Goal: Information Seeking & Learning: Learn about a topic

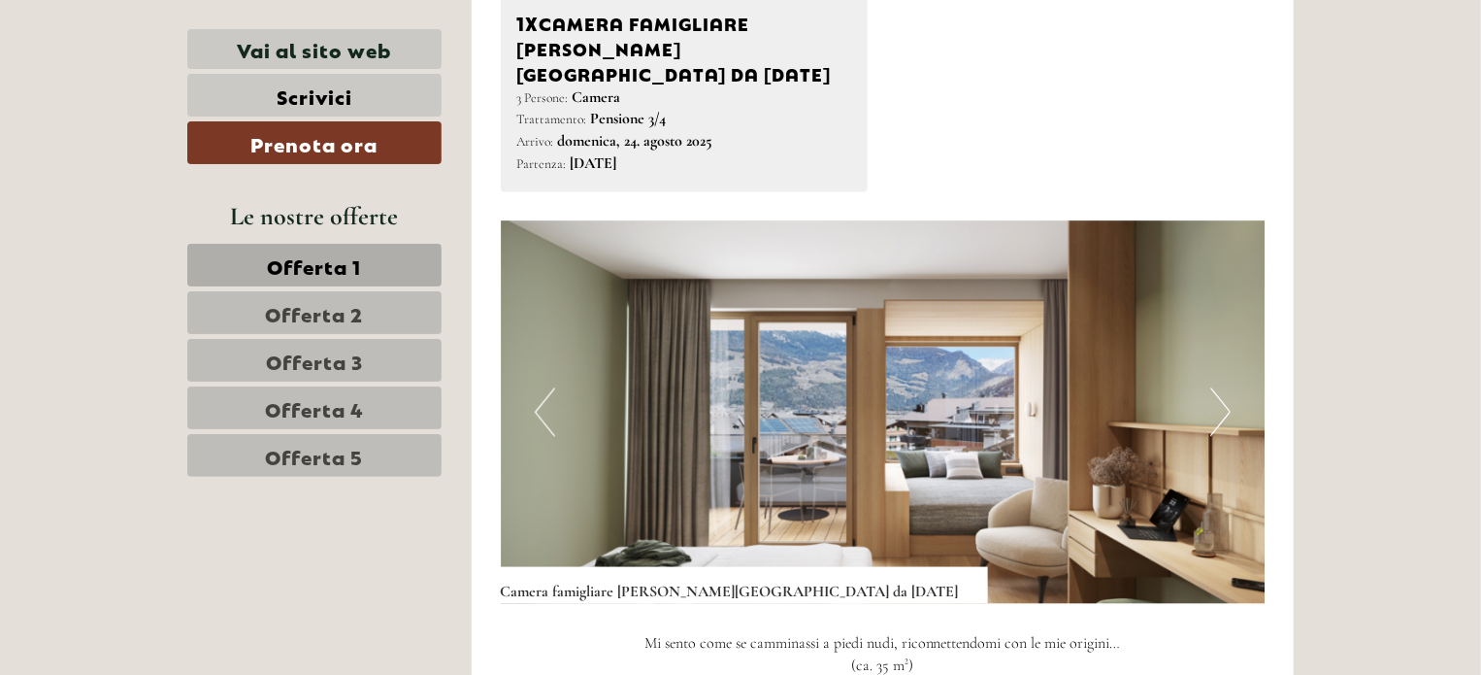
scroll to position [1844, 0]
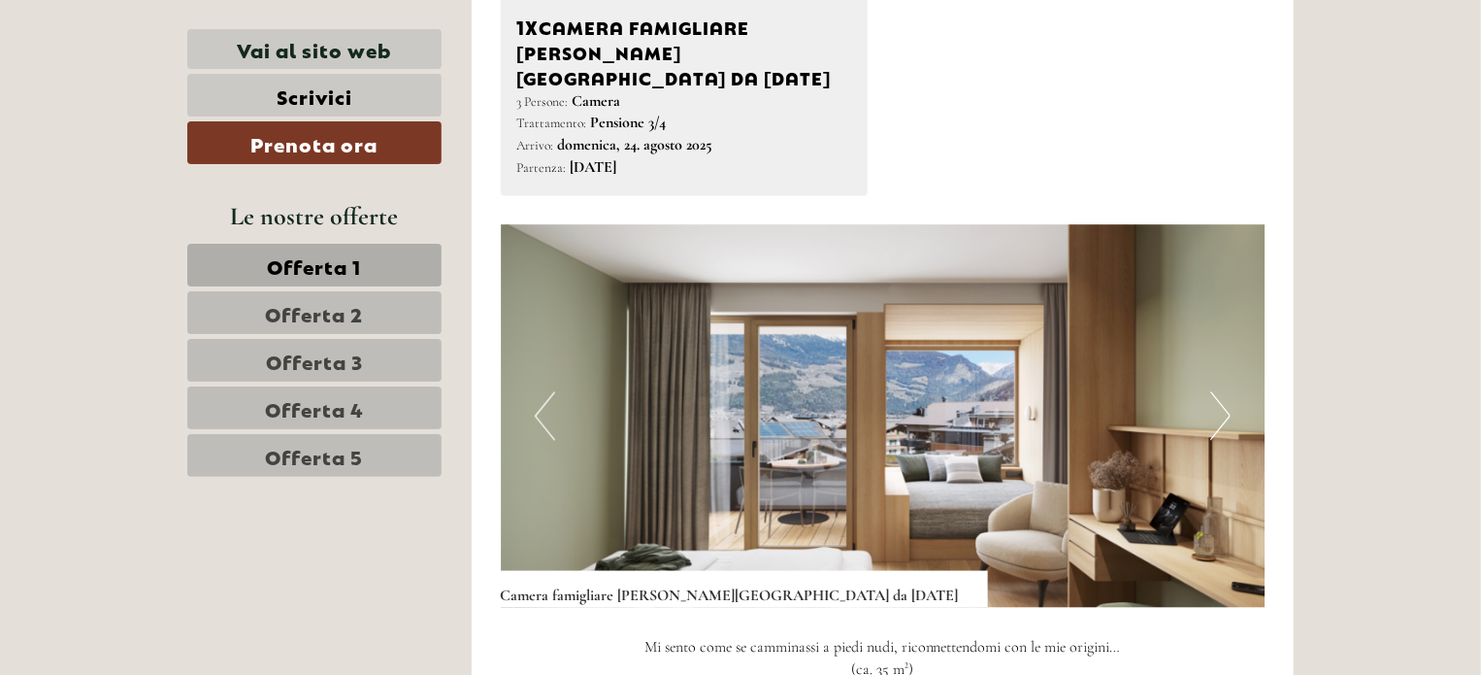
click at [1215, 392] on button "Next" at bounding box center [1220, 416] width 20 height 49
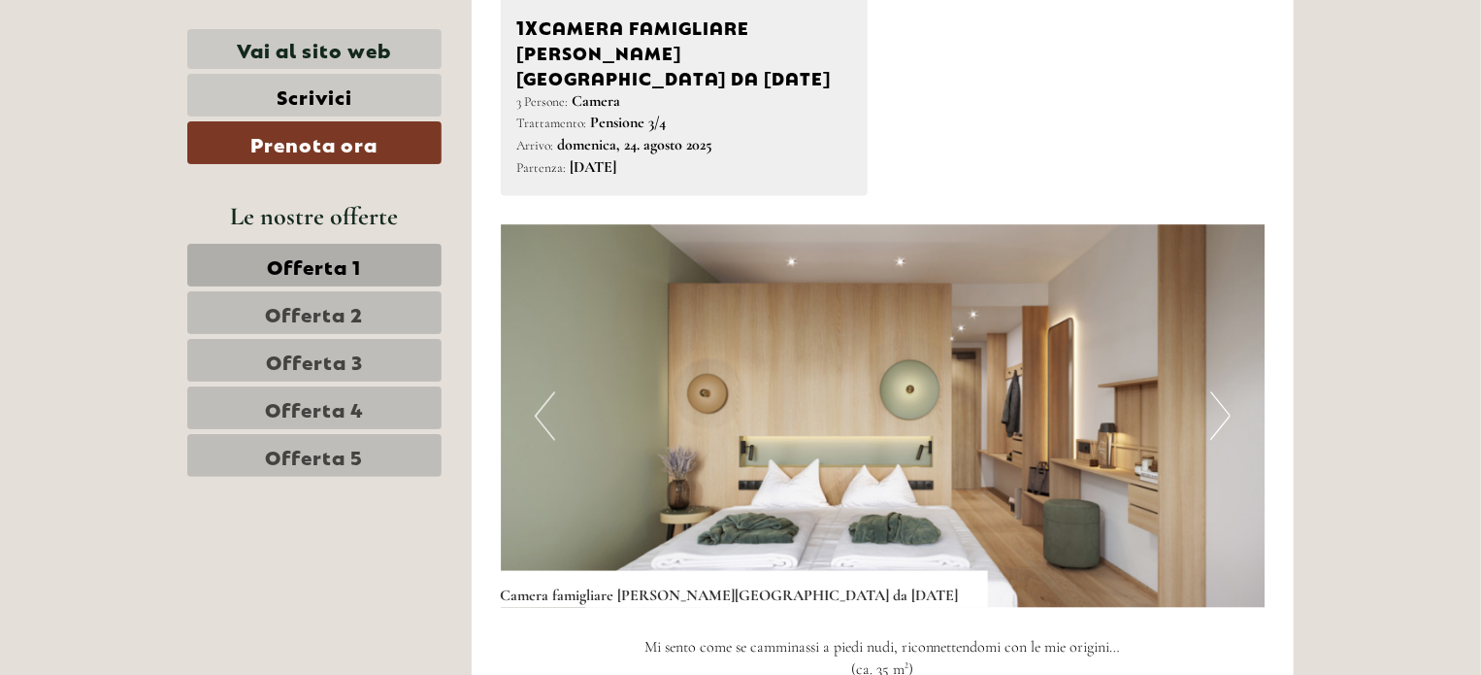
click at [1215, 392] on button "Next" at bounding box center [1220, 416] width 20 height 49
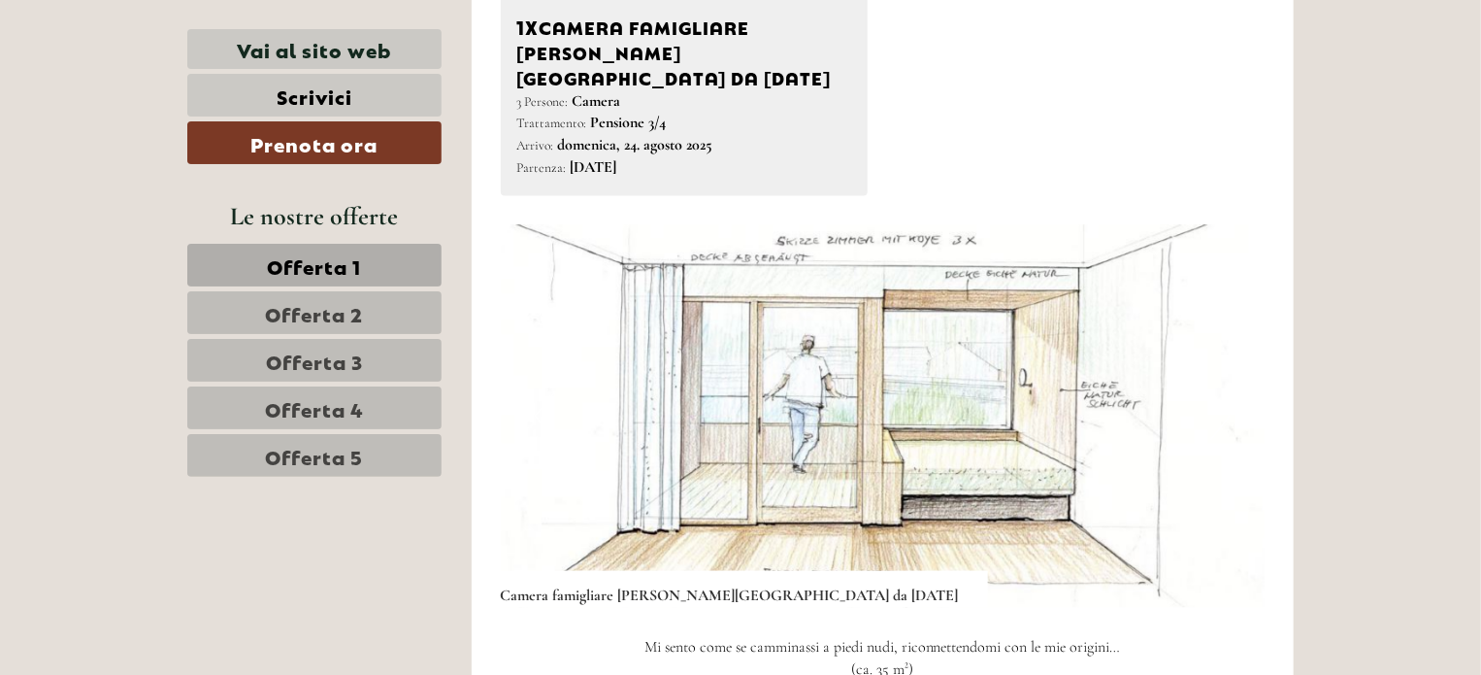
click at [1215, 392] on button "Next" at bounding box center [1220, 416] width 20 height 49
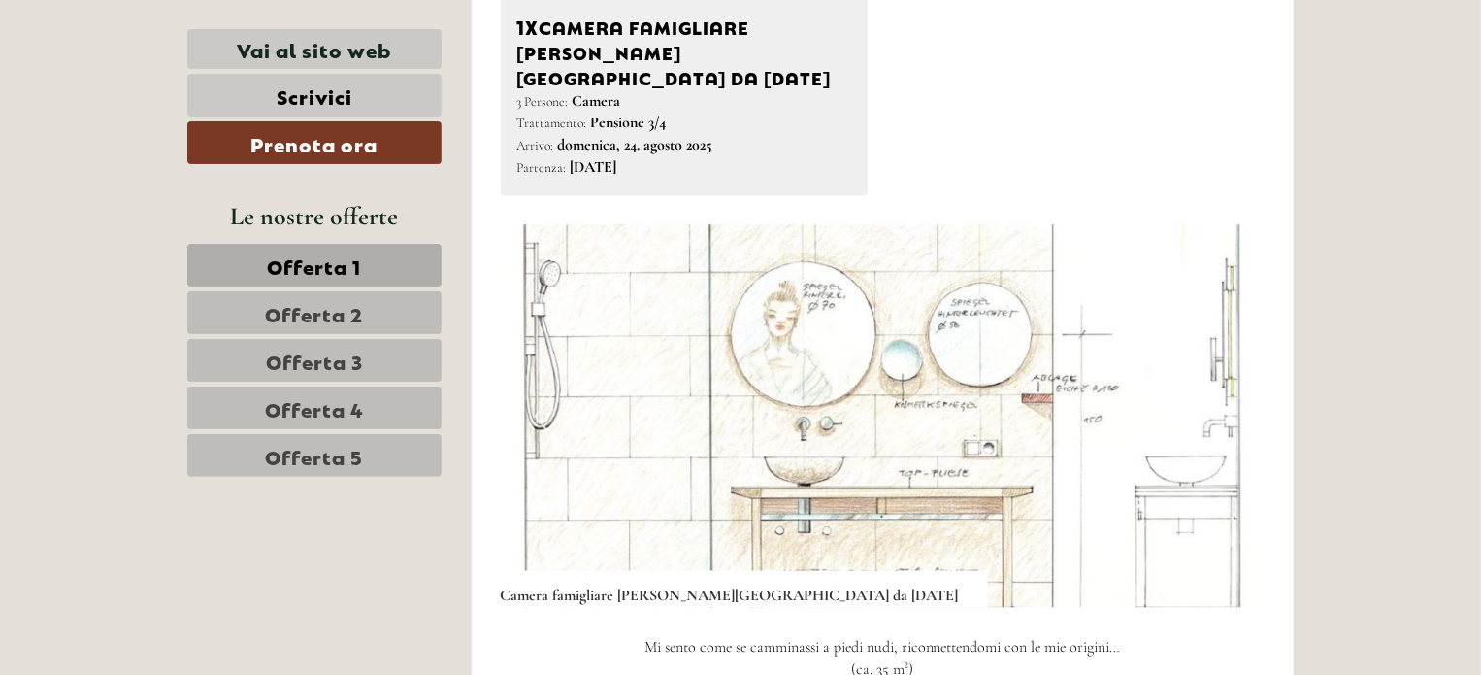
click at [1215, 392] on button "Next" at bounding box center [1220, 416] width 20 height 49
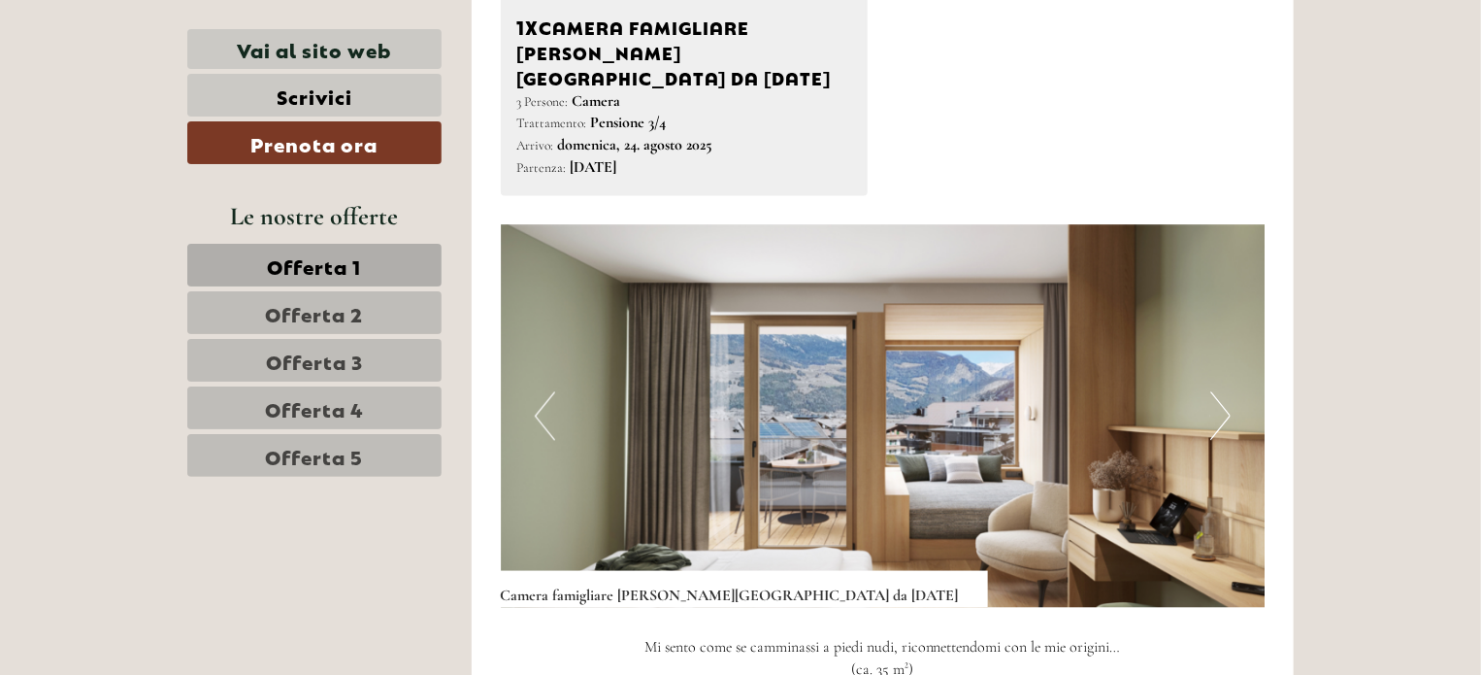
click at [1215, 392] on button "Next" at bounding box center [1220, 416] width 20 height 49
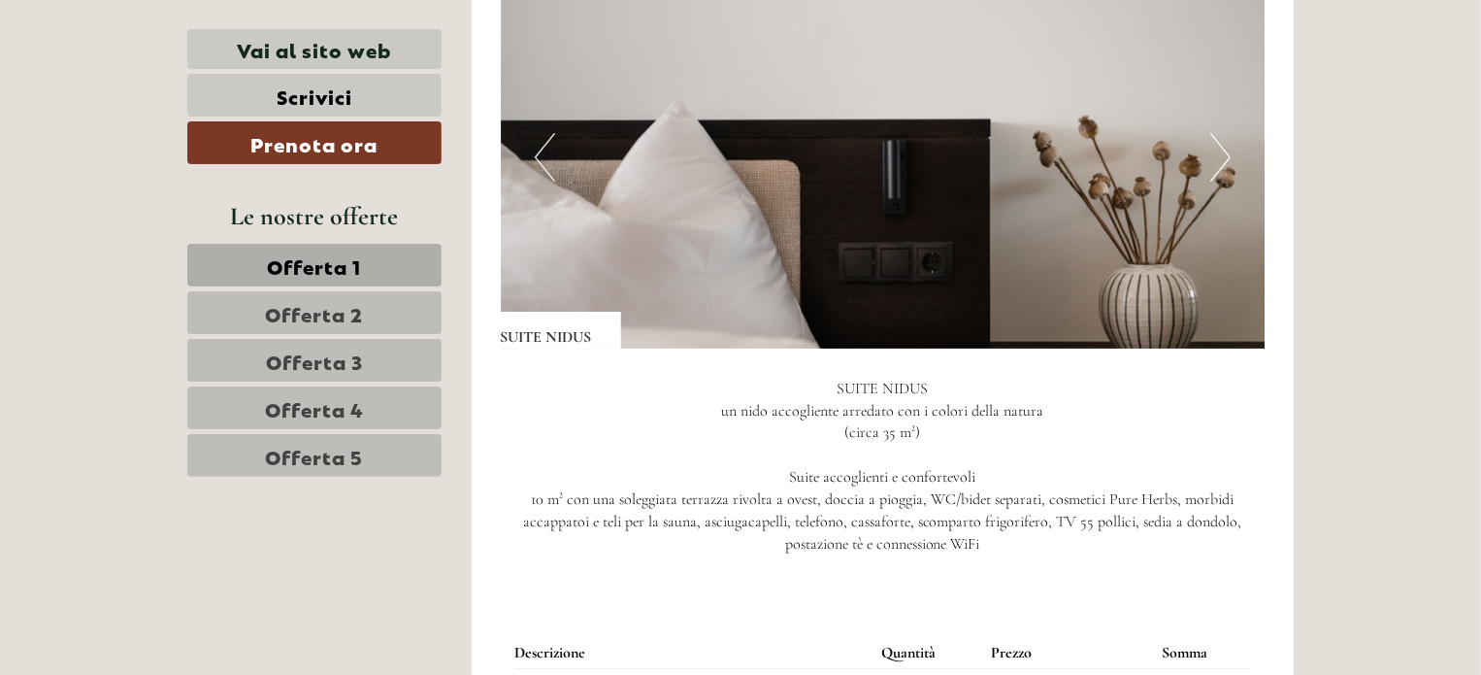
scroll to position [3591, 0]
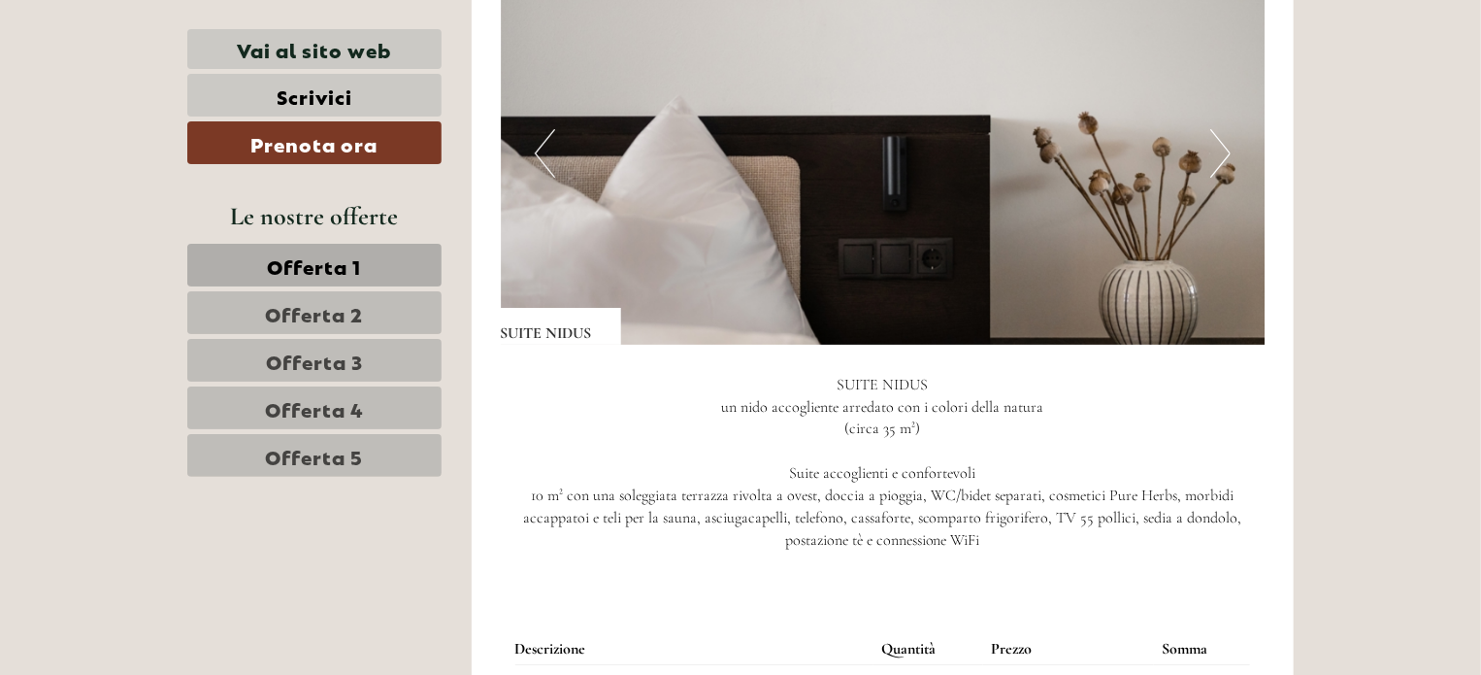
click at [1214, 129] on button "Next" at bounding box center [1220, 153] width 20 height 49
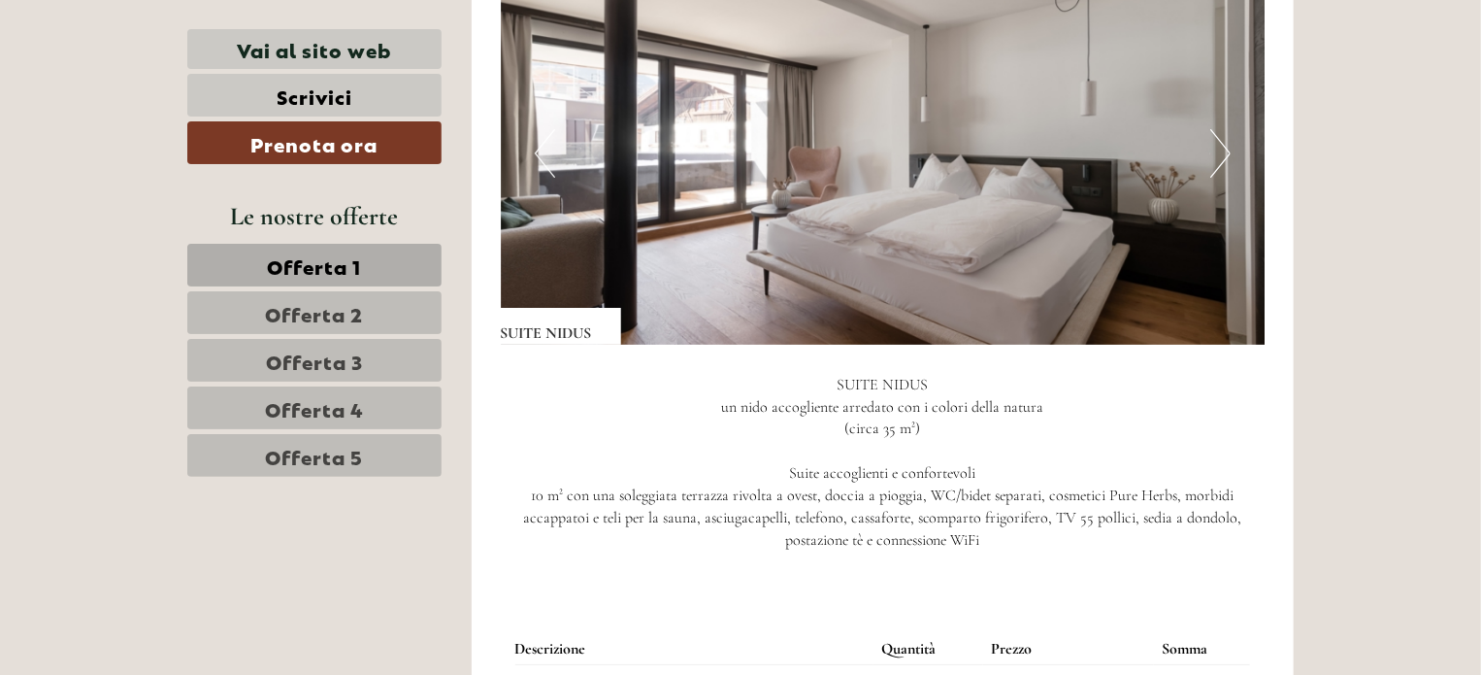
click at [1214, 129] on button "Next" at bounding box center [1220, 153] width 20 height 49
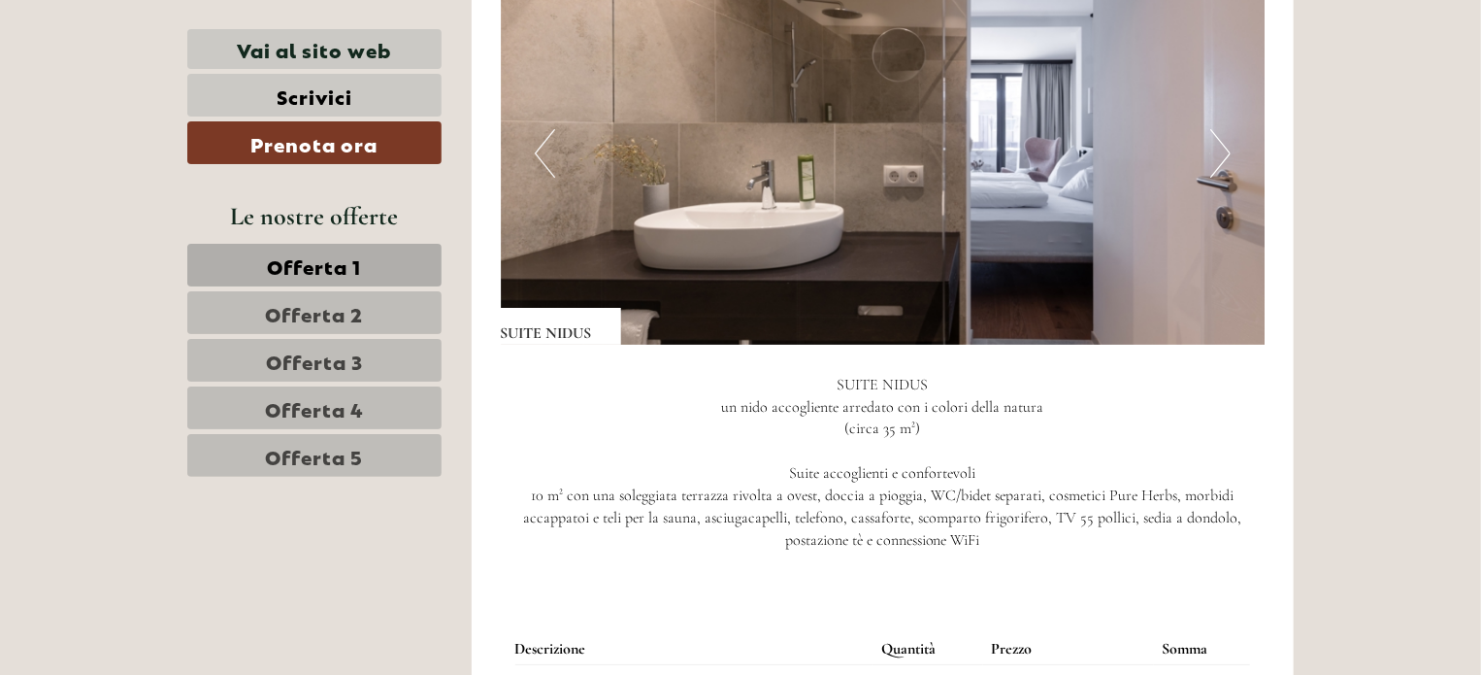
click at [1212, 129] on button "Next" at bounding box center [1220, 153] width 20 height 49
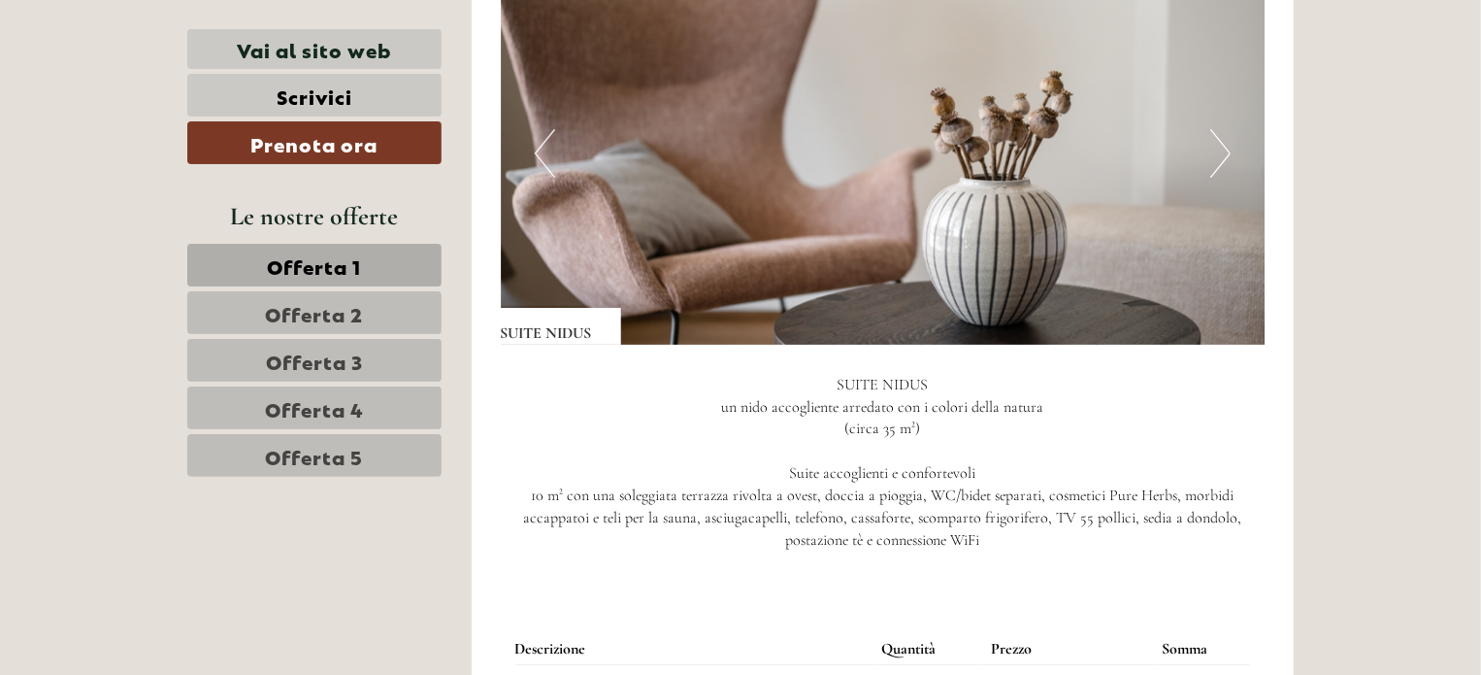
click at [1212, 129] on button "Next" at bounding box center [1220, 153] width 20 height 49
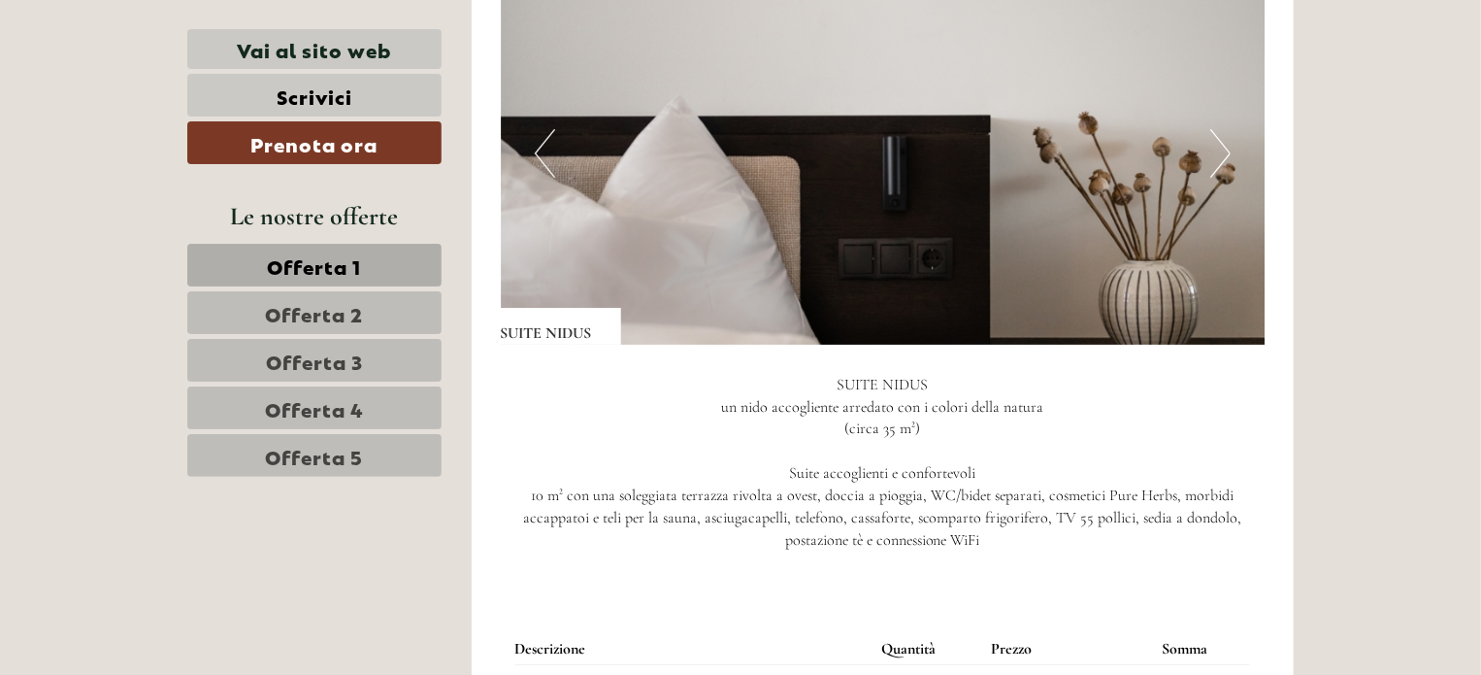
click at [1212, 129] on button "Next" at bounding box center [1220, 153] width 20 height 49
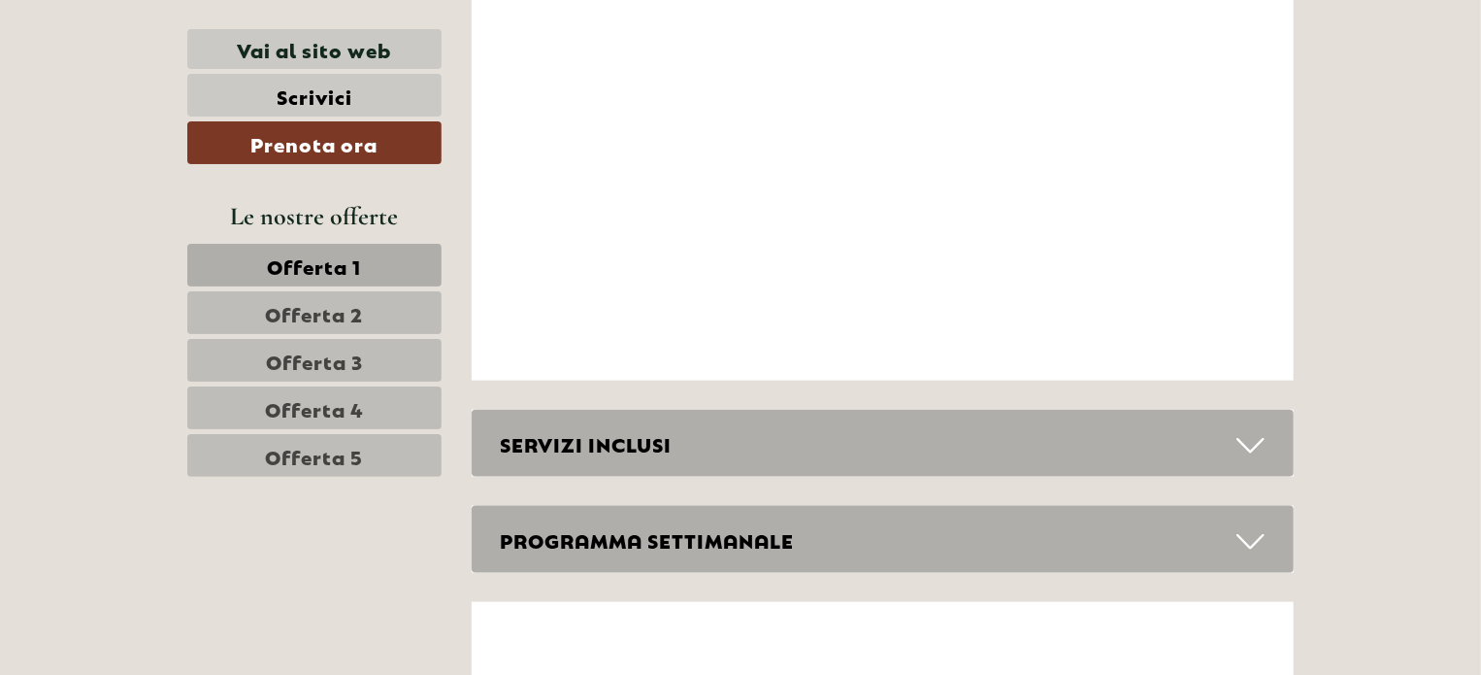
scroll to position [8347, 0]
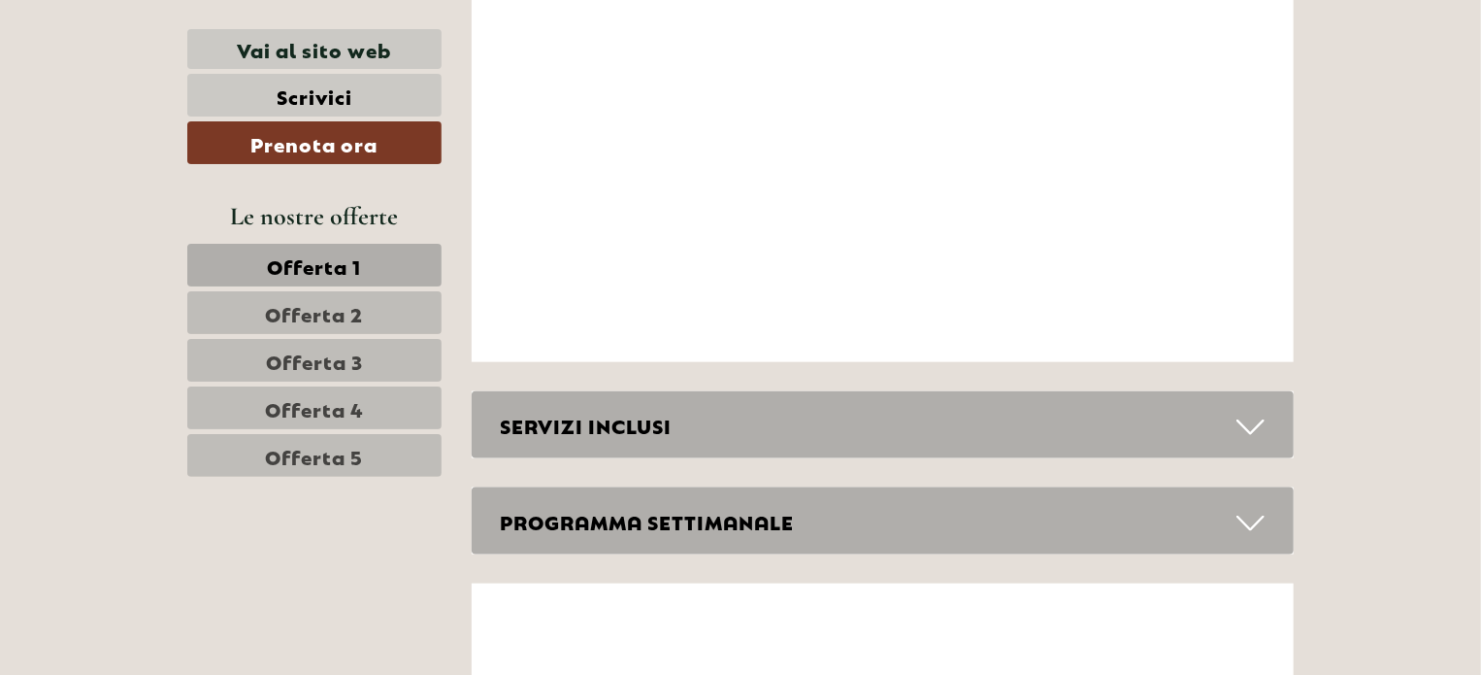
click at [1232, 391] on div "SERVIZI INCLUSI" at bounding box center [883, 424] width 823 height 67
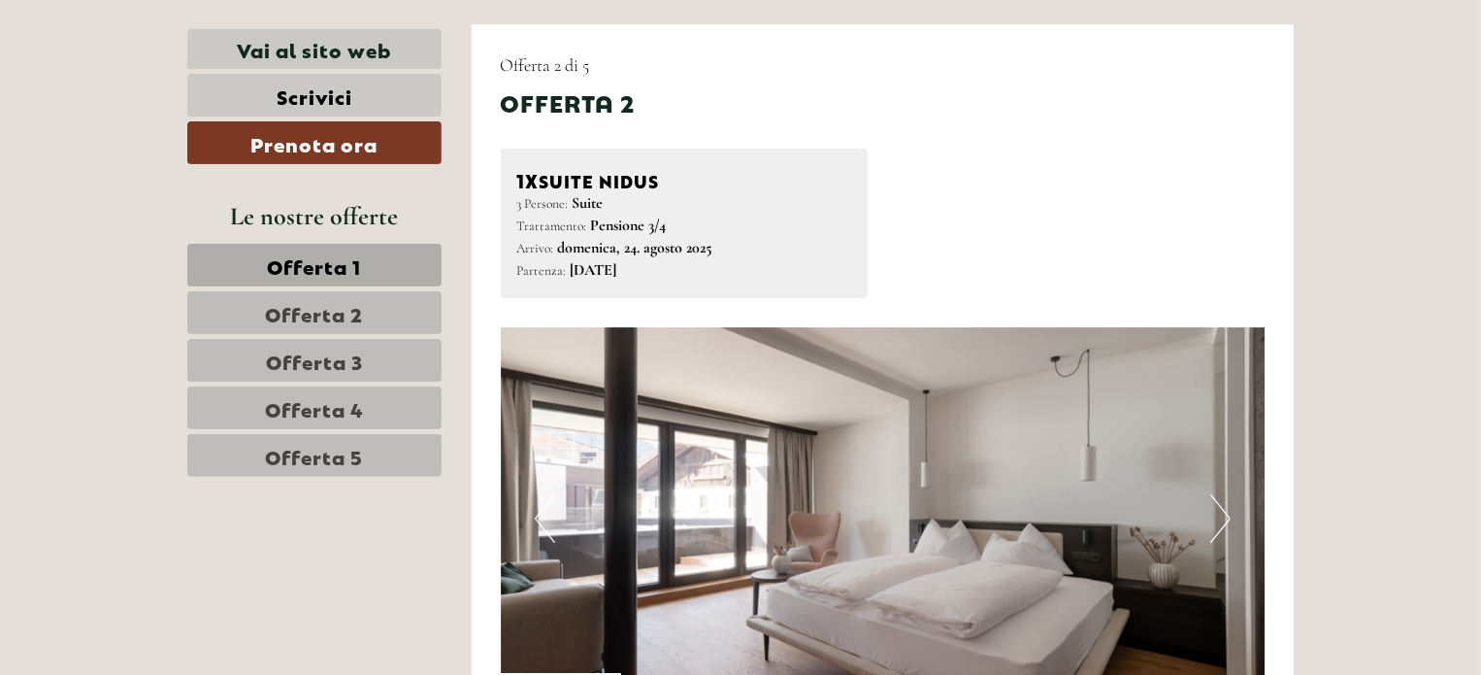
scroll to position [3203, 0]
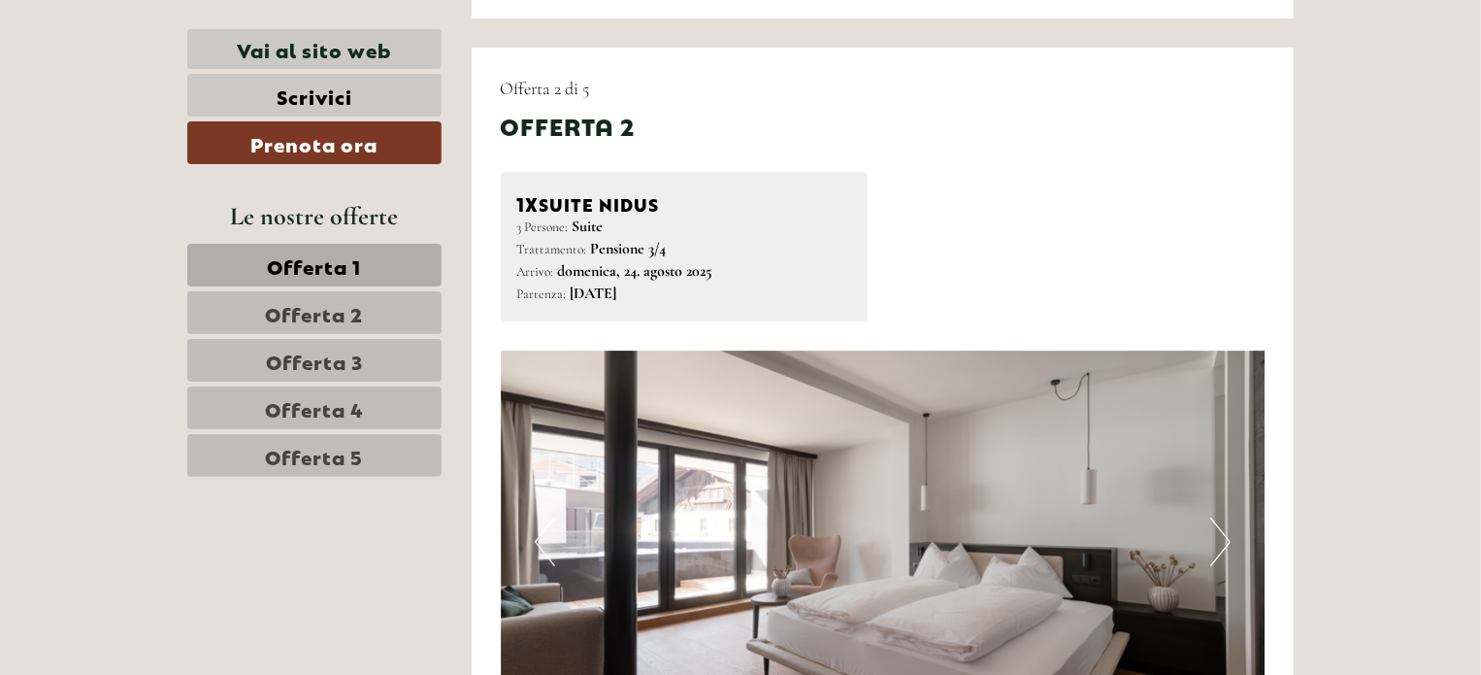
click at [1224, 517] on button "Next" at bounding box center [1220, 541] width 20 height 49
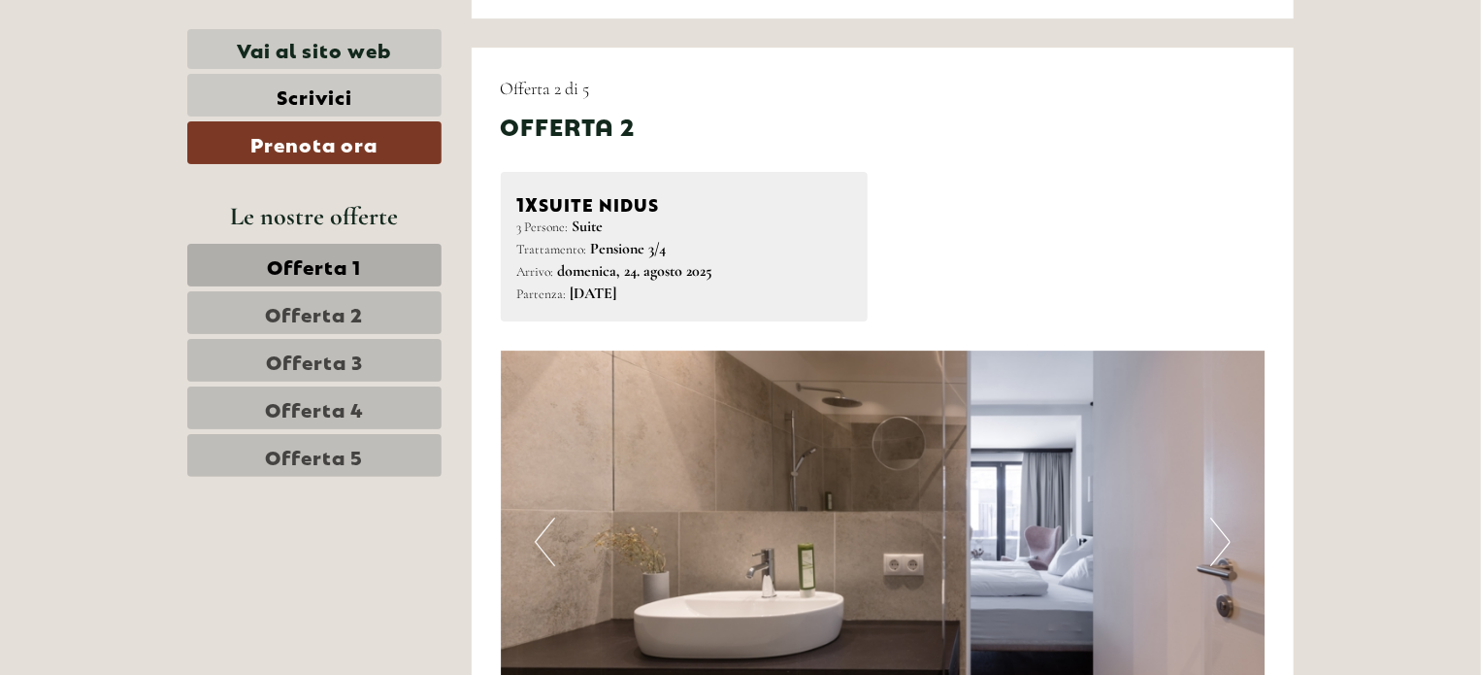
click at [1223, 517] on button "Next" at bounding box center [1220, 541] width 20 height 49
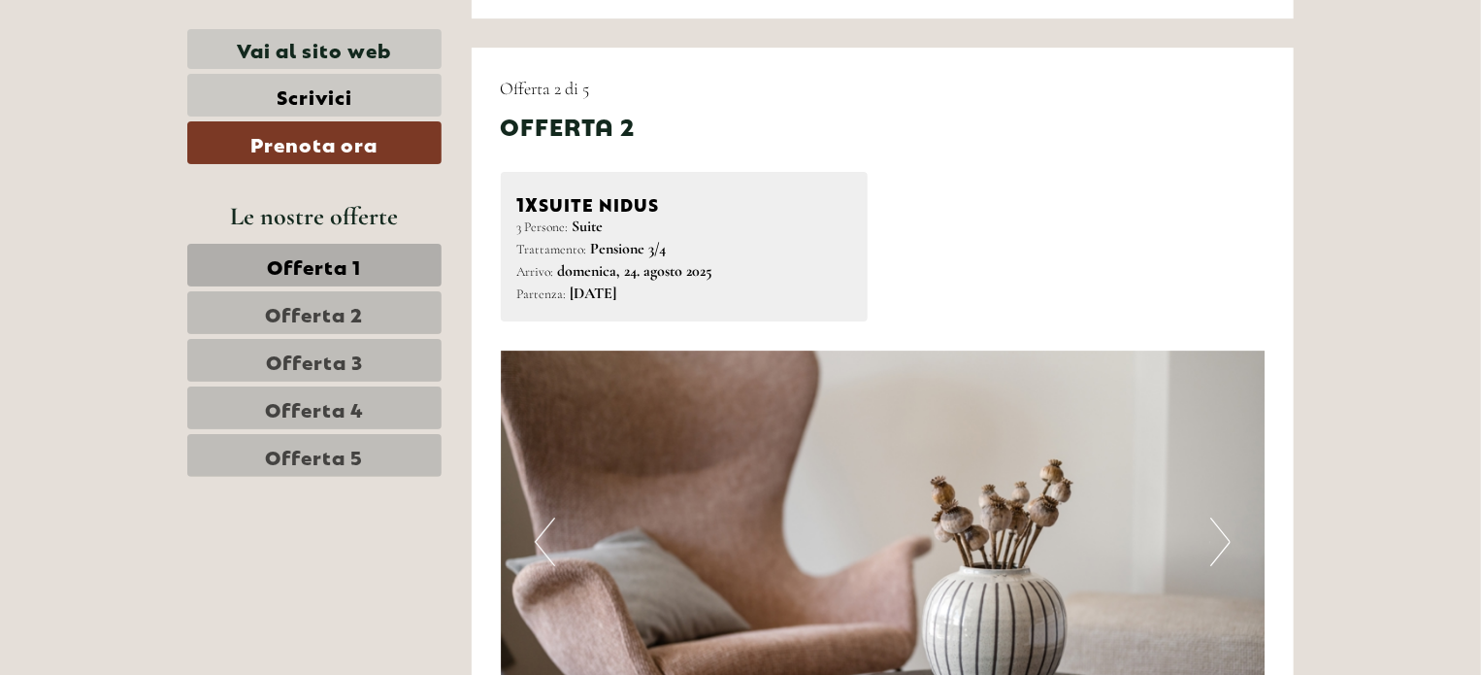
click at [1223, 517] on button "Next" at bounding box center [1220, 541] width 20 height 49
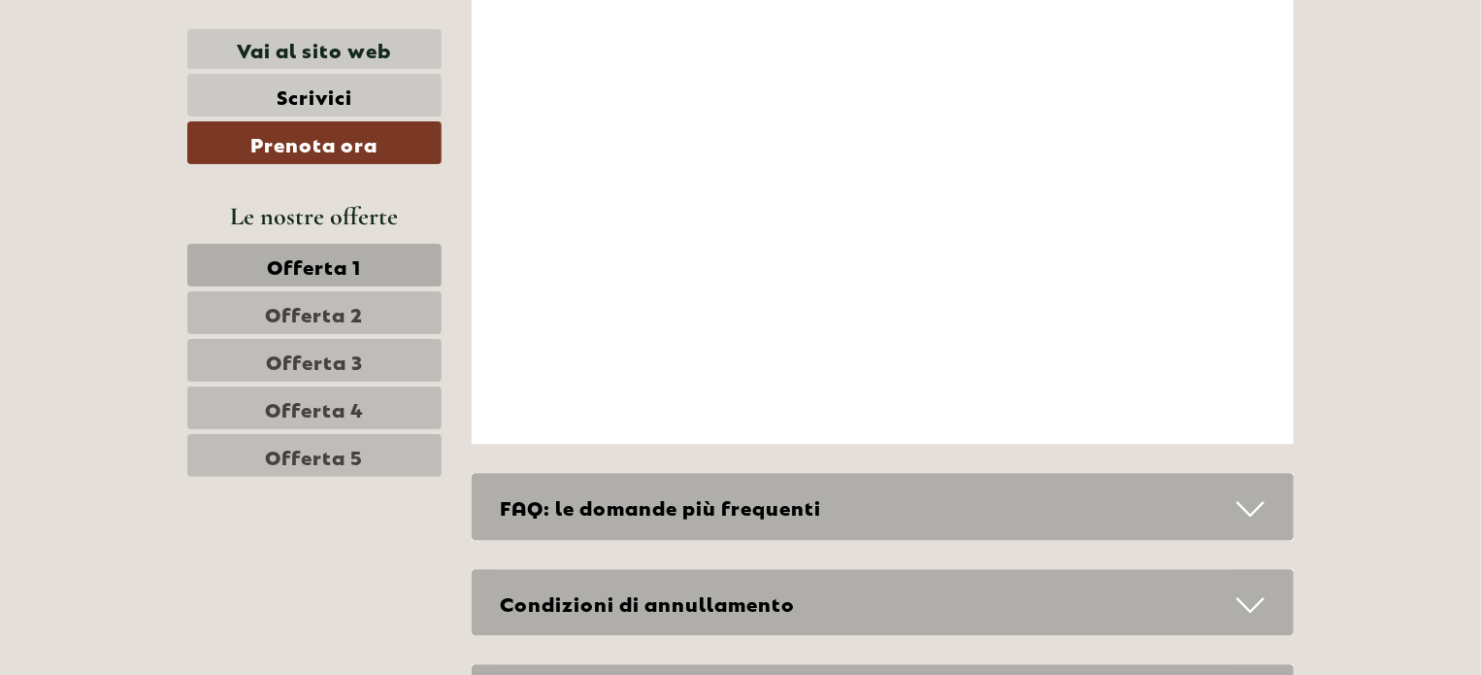
scroll to position [10095, 0]
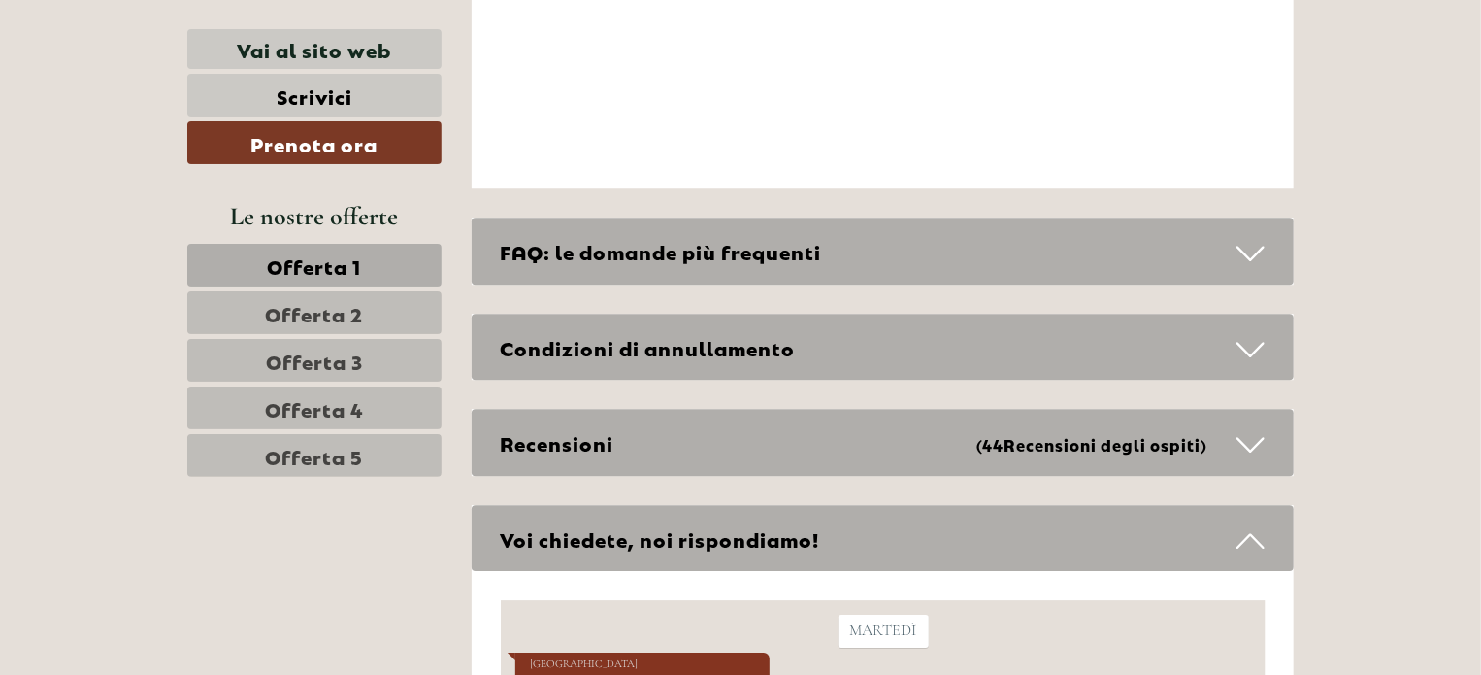
click at [1256, 428] on icon at bounding box center [1251, 444] width 28 height 33
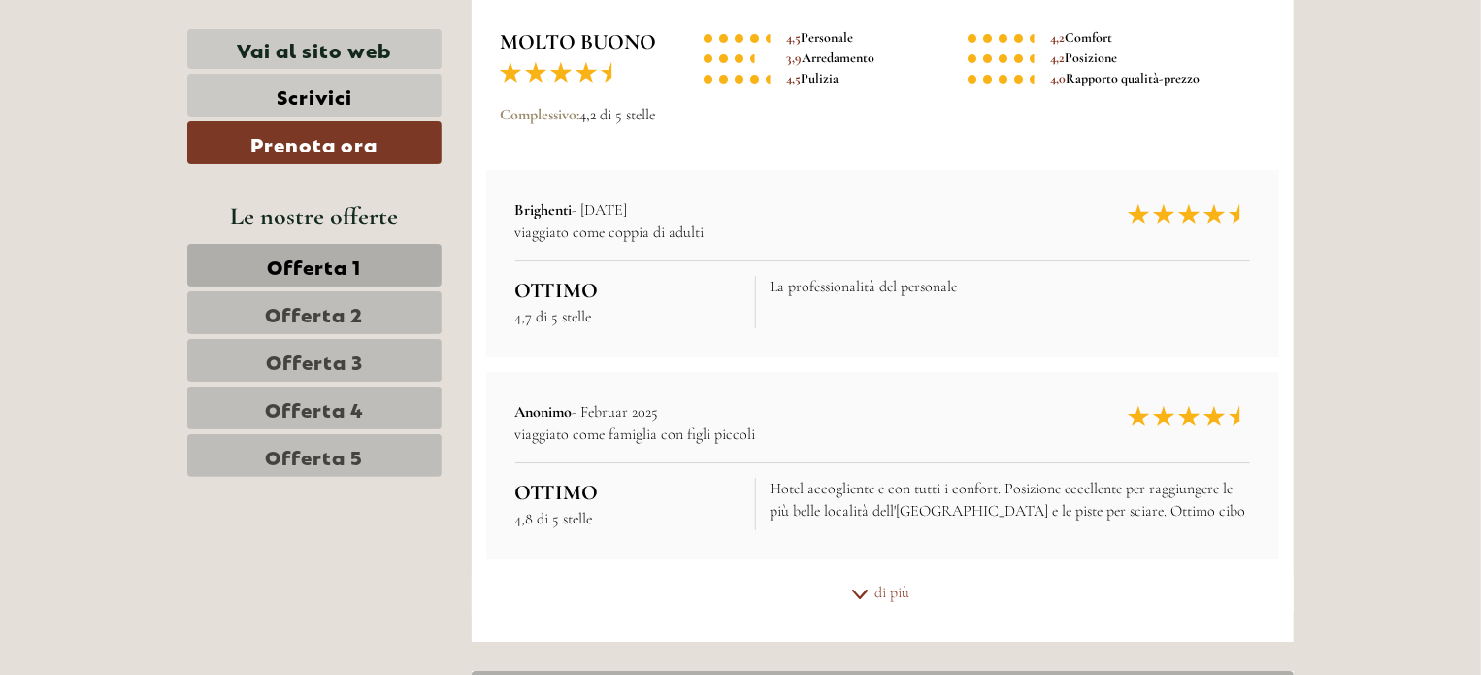
scroll to position [10580, 0]
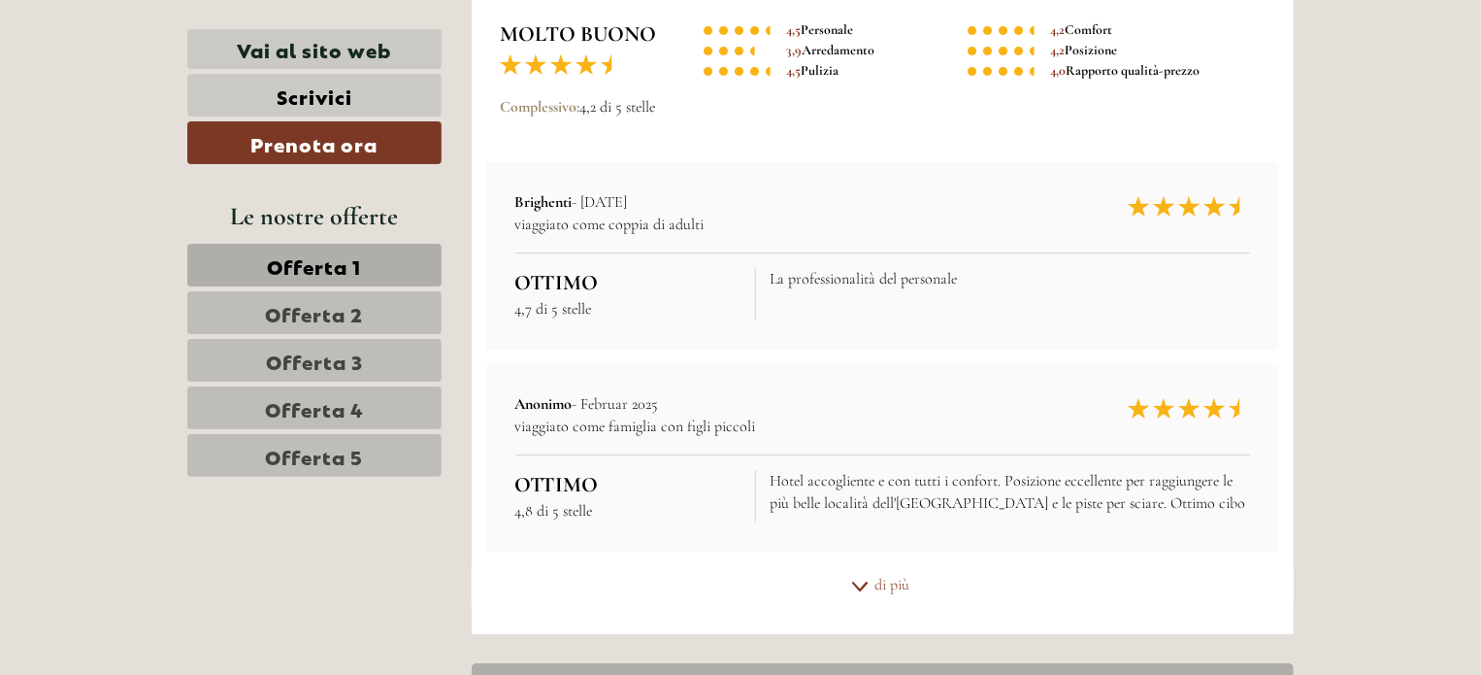
click at [869, 566] on div "di più" at bounding box center [883, 585] width 823 height 38
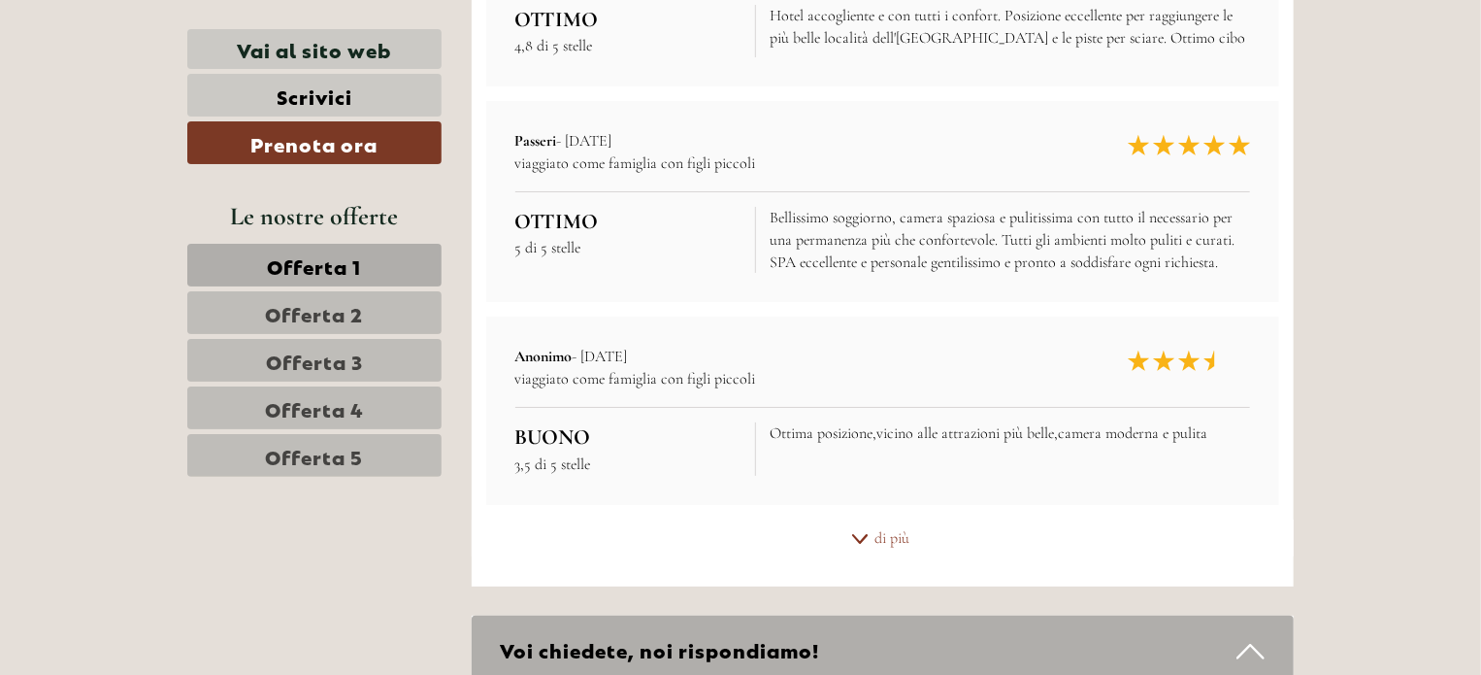
scroll to position [11065, 0]
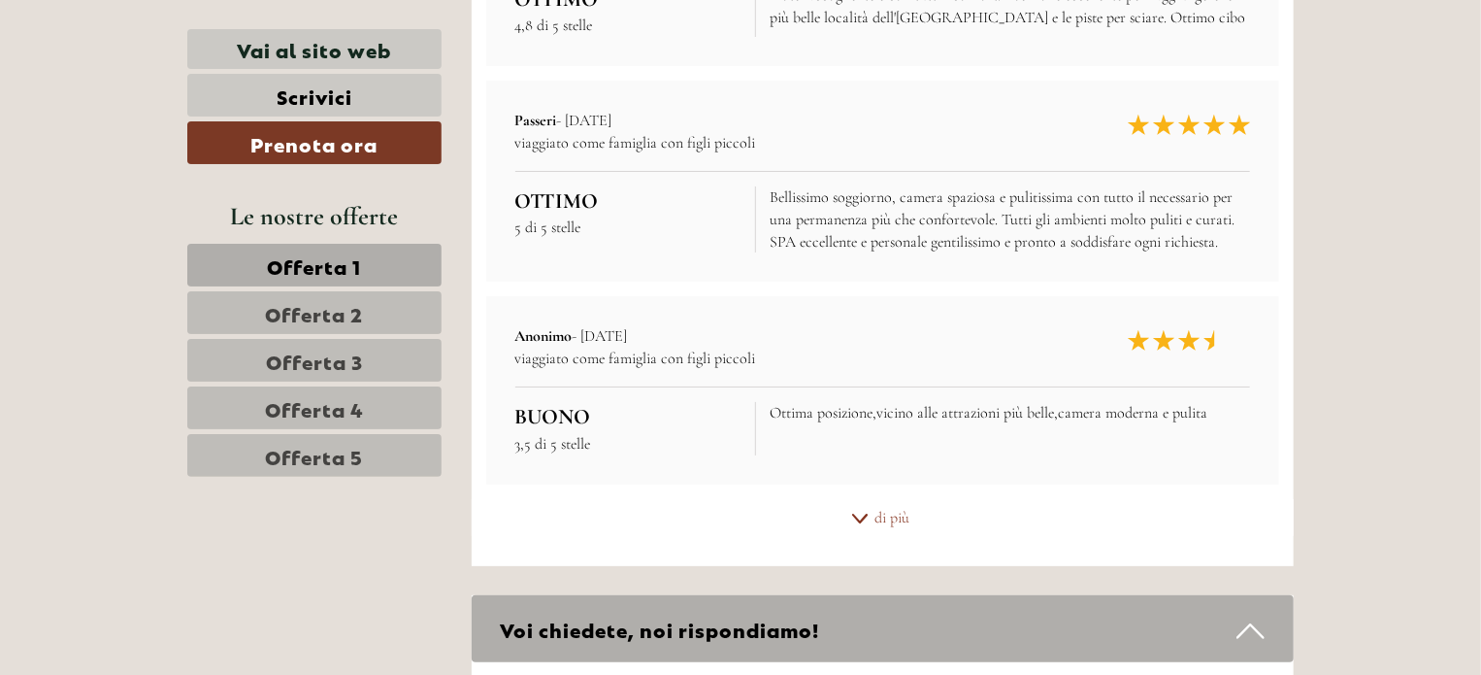
click at [874, 499] on div "di più" at bounding box center [883, 518] width 823 height 38
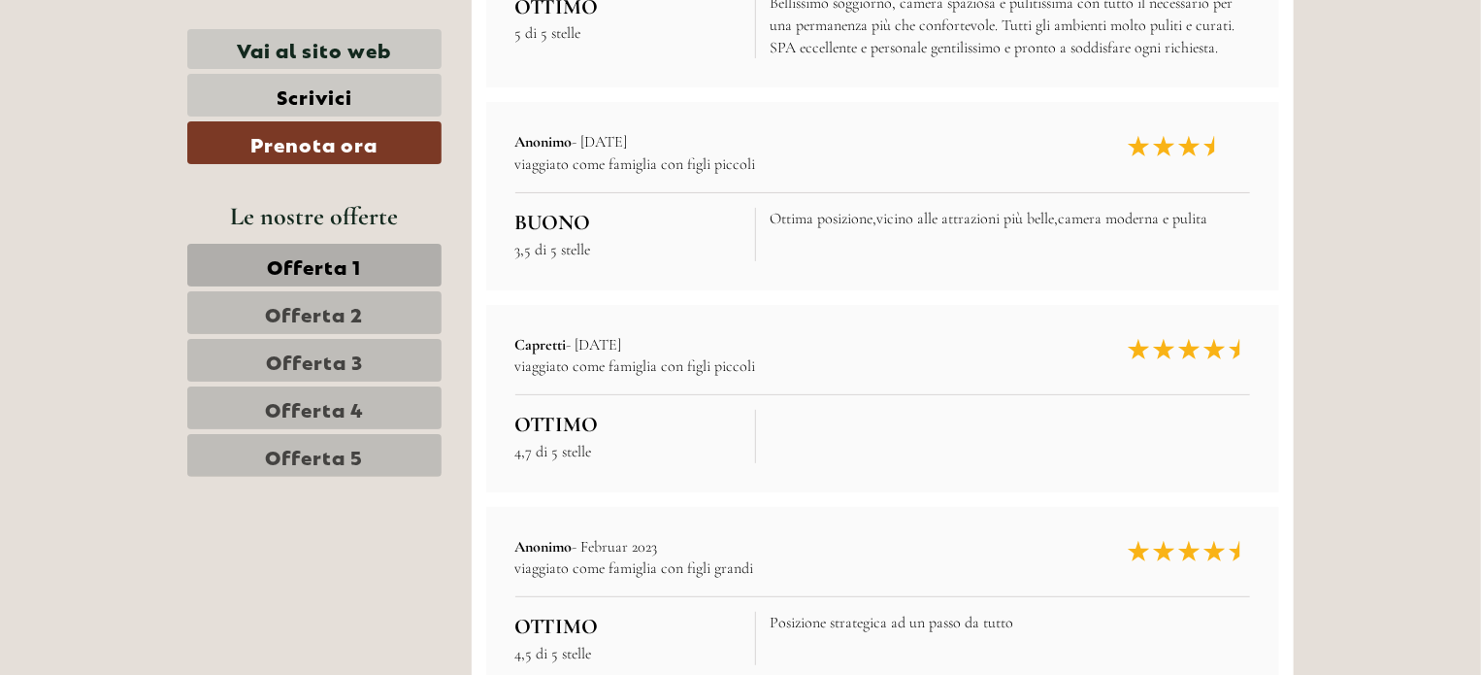
scroll to position [11454, 0]
